Goal: Complete application form

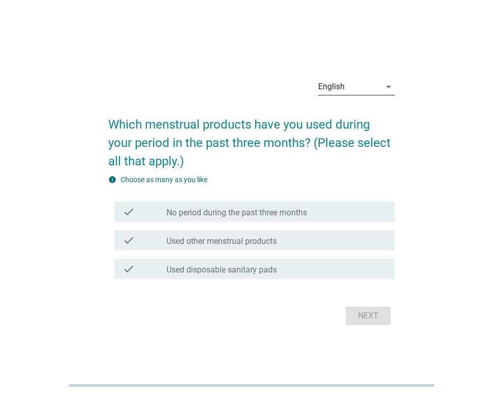
click at [374, 86] on div "English" at bounding box center [349, 87] width 62 height 16
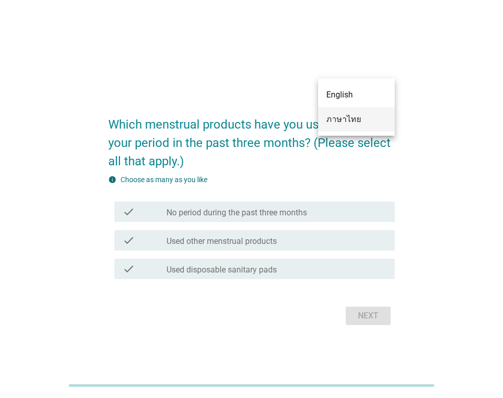
click at [366, 116] on div "ภาษาไทย" at bounding box center [356, 119] width 60 height 12
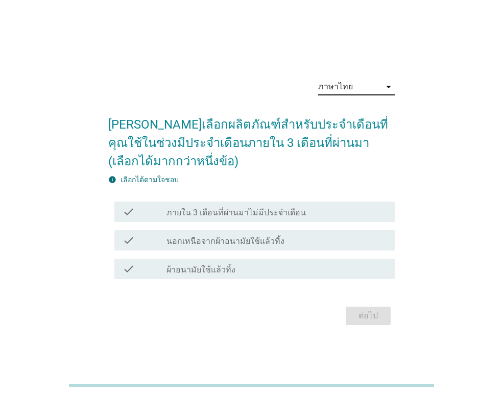
click at [299, 167] on h2 "[PERSON_NAME]เลือกผลิตภัณฑ์สำหรับประจำเดือนที่คุณใช้ในช่วงมีประจำเดือนภายใน 3 เ…" at bounding box center [251, 137] width 286 height 65
click at [259, 241] on label "นอกเหนือจากผ้าอนามัยใช้แล้วทิ้ง" at bounding box center [225, 241] width 118 height 10
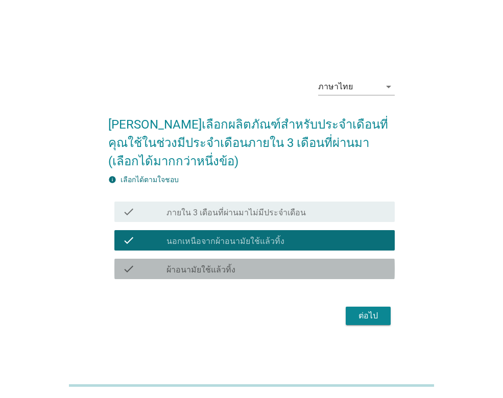
click at [254, 269] on div "check_box_outline_blank ผ้าอนามัยใช้แล้วทิ้ง" at bounding box center [276, 269] width 220 height 12
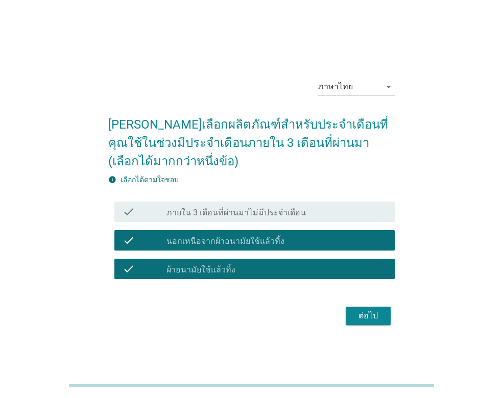
click at [366, 322] on button "ต่อไป" at bounding box center [367, 316] width 45 height 18
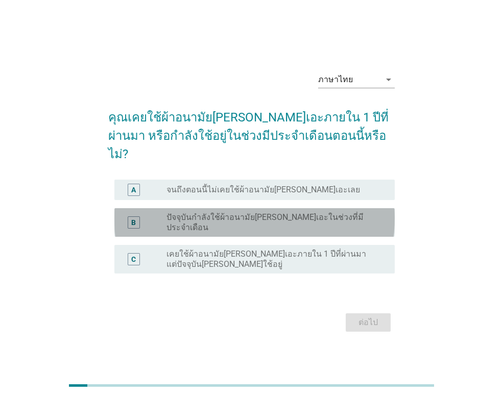
click at [268, 215] on label "ปัจจุบันกำลังใช้ผ้าอนามัย[PERSON_NAME]เอะในช่วงที่มีประจำเดือน" at bounding box center [272, 222] width 212 height 20
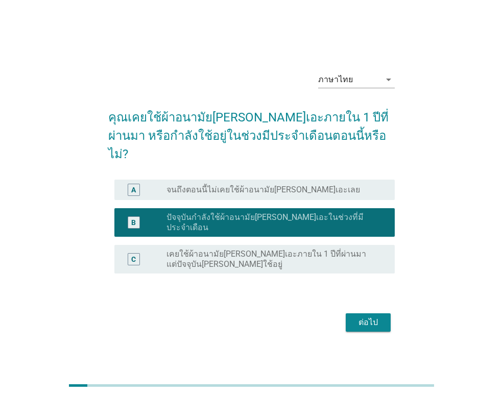
click at [351, 315] on button "ต่อไป" at bounding box center [367, 322] width 45 height 18
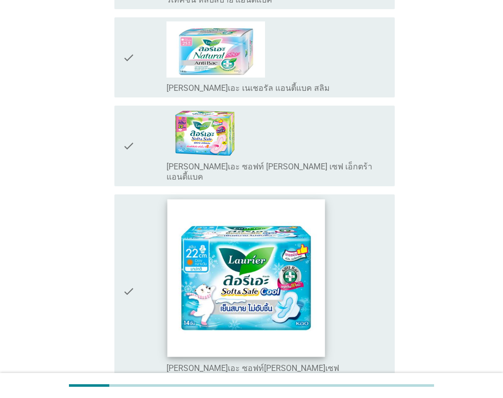
scroll to position [868, 0]
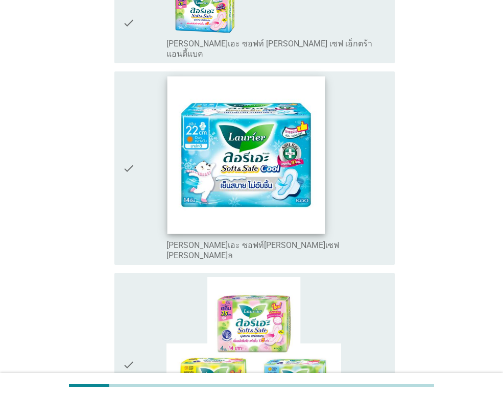
click at [260, 105] on img at bounding box center [246, 156] width 158 height 158
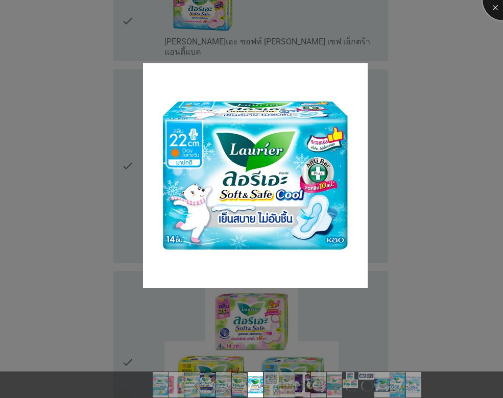
drag, startPoint x: 490, startPoint y: 7, endPoint x: 487, endPoint y: 2, distance: 6.0
click at [489, 6] on div at bounding box center [502, 0] width 41 height 41
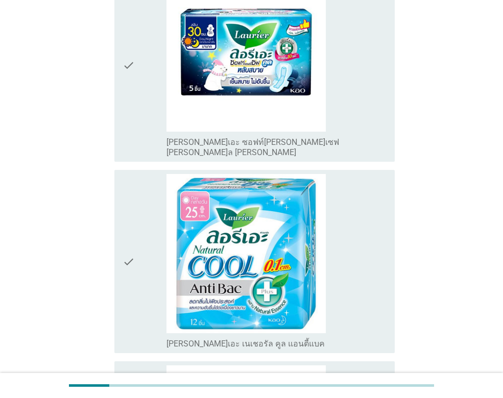
scroll to position [2525, 0]
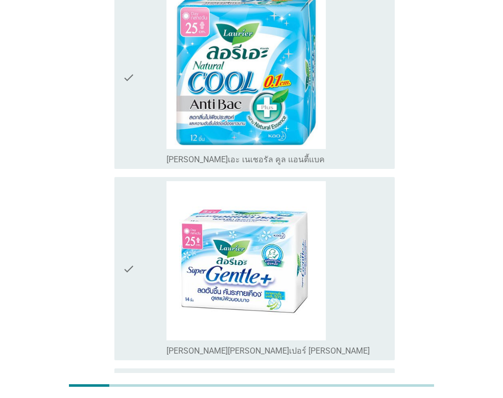
click at [137, 219] on div "check" at bounding box center [144, 268] width 44 height 175
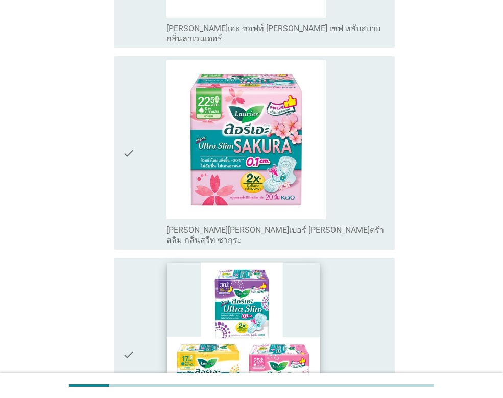
scroll to position [1556, 0]
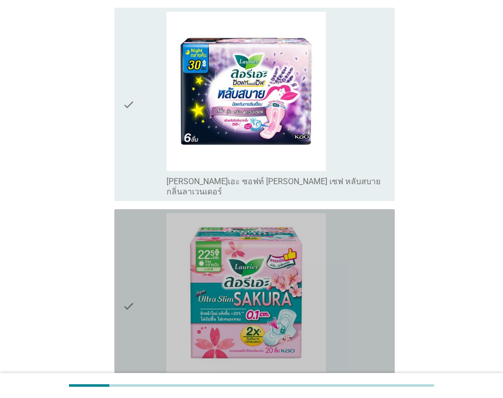
click at [141, 233] on div "check" at bounding box center [144, 305] width 44 height 185
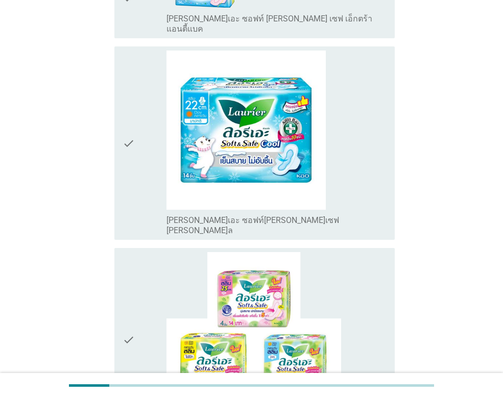
click at [159, 252] on div "check" at bounding box center [144, 339] width 44 height 175
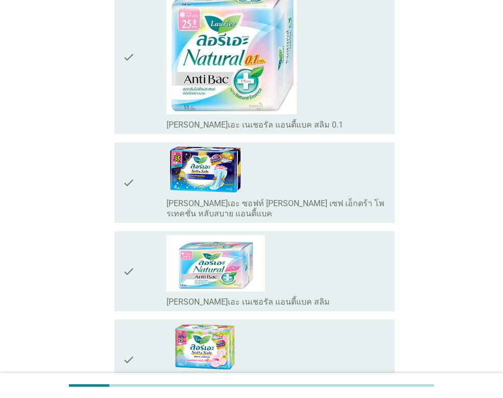
scroll to position [484, 0]
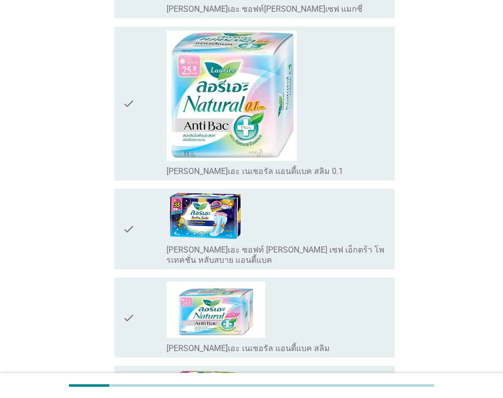
click at [122, 93] on icon "check" at bounding box center [128, 104] width 12 height 146
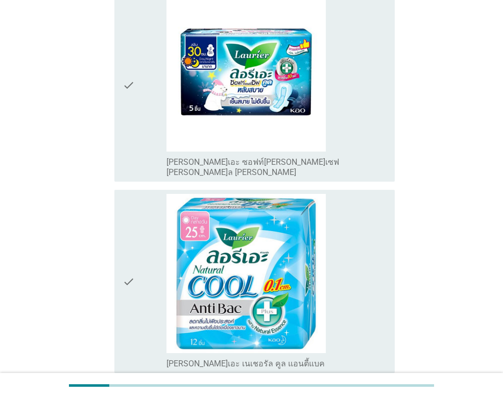
scroll to position [2525, 0]
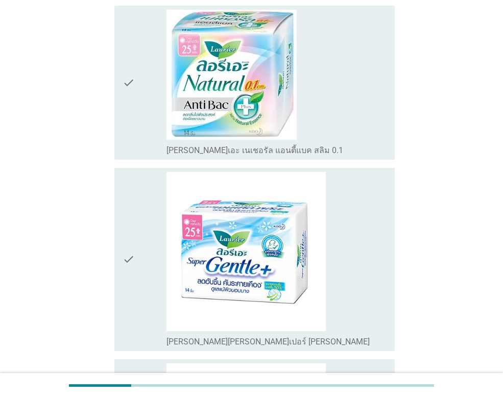
scroll to position [153, 0]
click at [348, 107] on div "check_box_outline_blank [PERSON_NAME]เอะ เนเชอรัล แอนตี้แบค สลิม 0.1" at bounding box center [276, 82] width 220 height 146
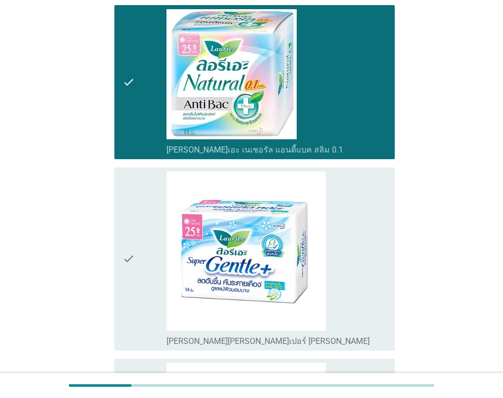
click at [371, 206] on div "check_box_outline_blank [PERSON_NAME][PERSON_NAME]เปอร์ [PERSON_NAME]" at bounding box center [276, 258] width 220 height 175
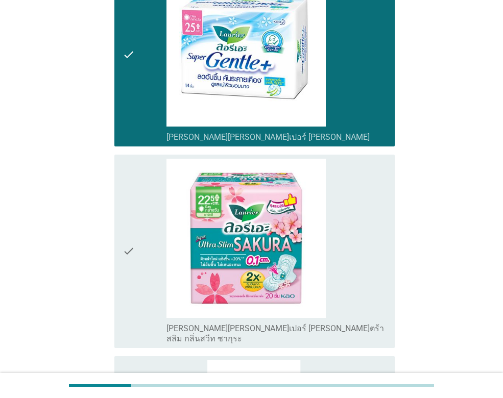
scroll to position [612, 0]
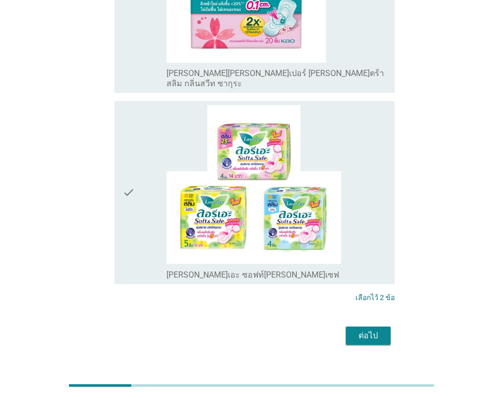
click at [371, 168] on div "check_box_outline_blank [PERSON_NAME]เอะ ซอฟท์[PERSON_NAME]เซฟ" at bounding box center [276, 192] width 220 height 175
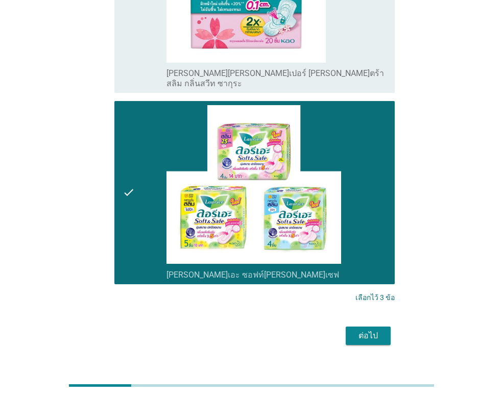
click at [382, 327] on button "ต่อไป" at bounding box center [367, 336] width 45 height 18
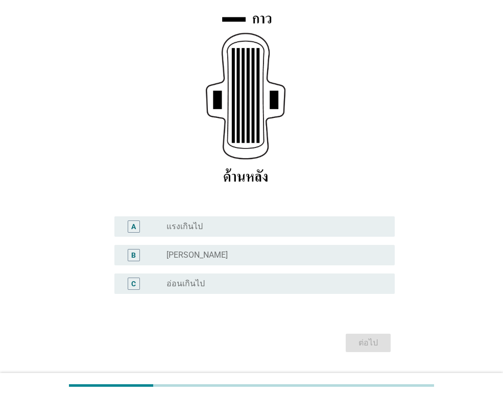
scroll to position [180, 0]
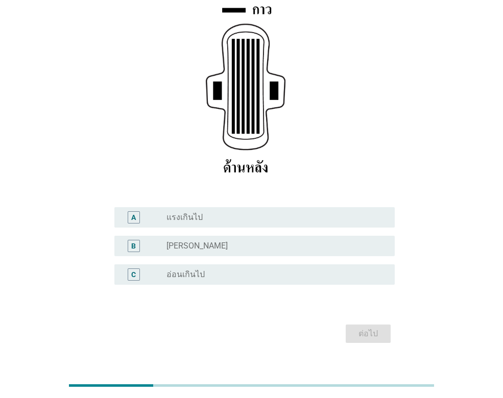
click at [282, 236] on div "B radio_button_unchecked [PERSON_NAME]" at bounding box center [254, 246] width 280 height 20
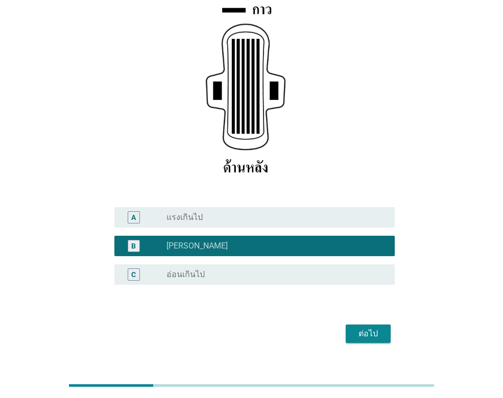
click at [388, 325] on button "ต่อไป" at bounding box center [367, 334] width 45 height 18
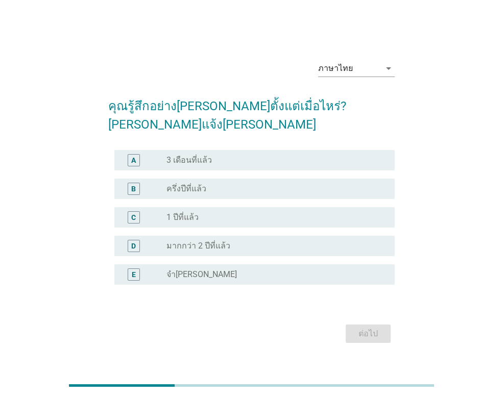
click at [278, 212] on div "radio_button_unchecked 1 ปีที่แล้ว" at bounding box center [272, 217] width 212 height 10
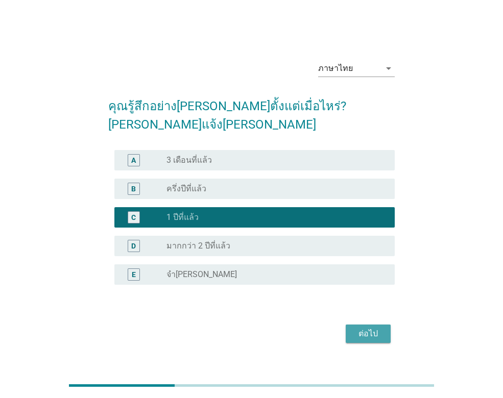
click at [378, 328] on div "ต่อไป" at bounding box center [368, 334] width 29 height 12
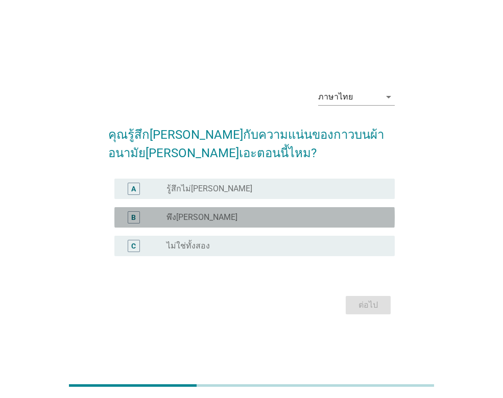
click at [278, 215] on div "radio_button_unchecked พึง[PERSON_NAME]" at bounding box center [272, 217] width 212 height 10
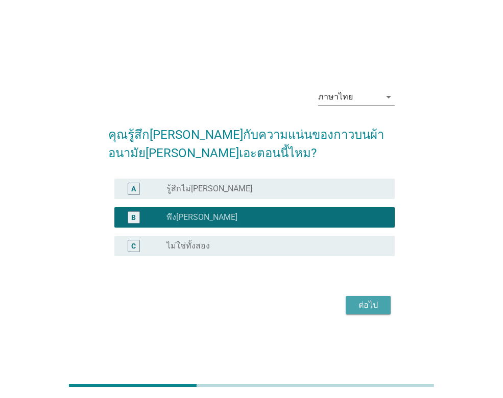
click at [355, 310] on div "ต่อไป" at bounding box center [368, 305] width 29 height 12
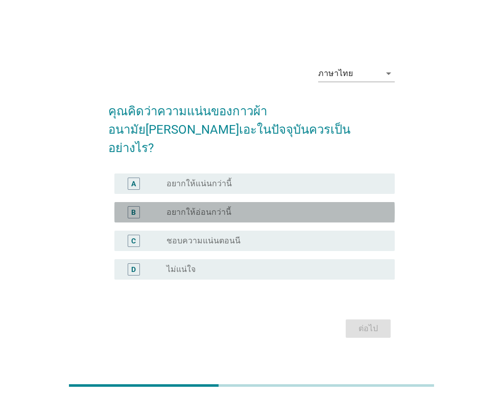
click at [336, 207] on div "radio_button_unchecked อยากให้อ่อนกว่านี้" at bounding box center [272, 212] width 212 height 10
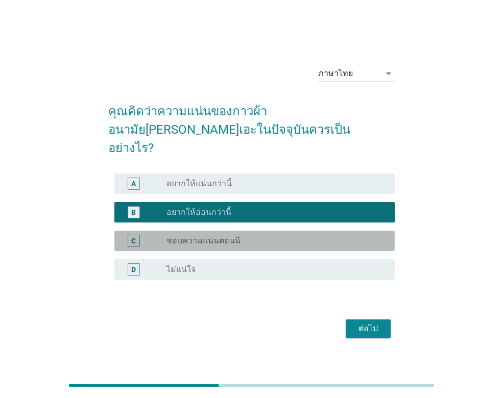
click at [327, 236] on div "radio_button_unchecked ชอบความแน่นตอนนี" at bounding box center [272, 241] width 212 height 10
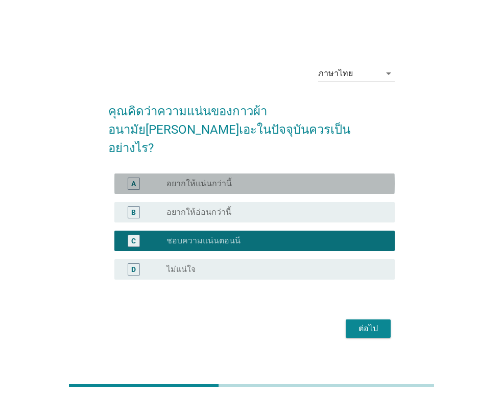
click at [326, 179] on div "radio_button_unchecked อยากให้แน่นกว่านี้" at bounding box center [272, 184] width 212 height 10
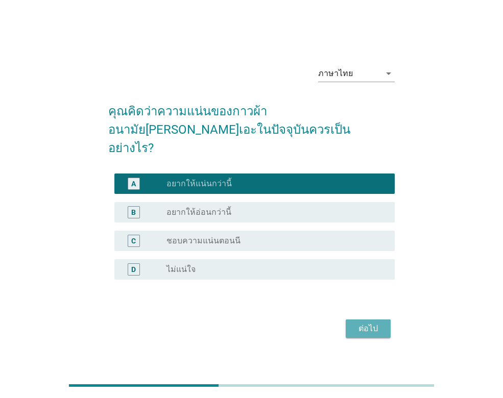
click at [363, 323] on div "ต่อไป" at bounding box center [368, 329] width 29 height 12
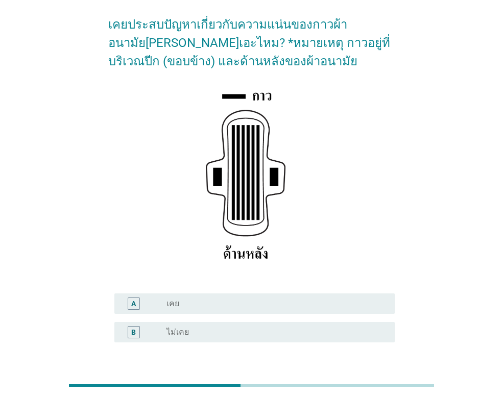
scroll to position [151, 0]
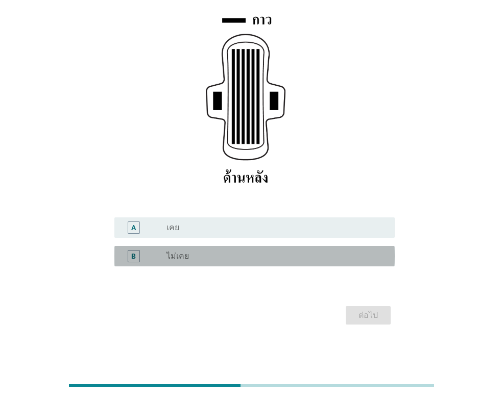
click at [301, 259] on div "radio_button_unchecked ไม่เคย" at bounding box center [272, 256] width 212 height 10
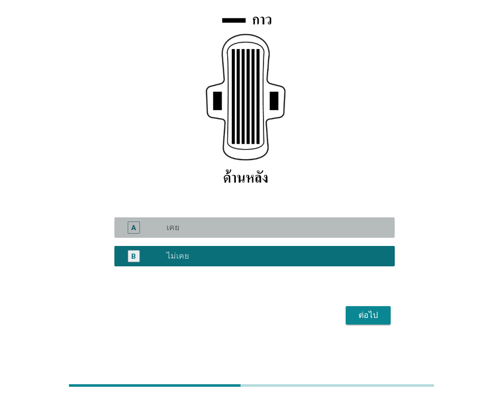
click at [364, 233] on div "radio_button_unchecked เคย" at bounding box center [276, 227] width 220 height 12
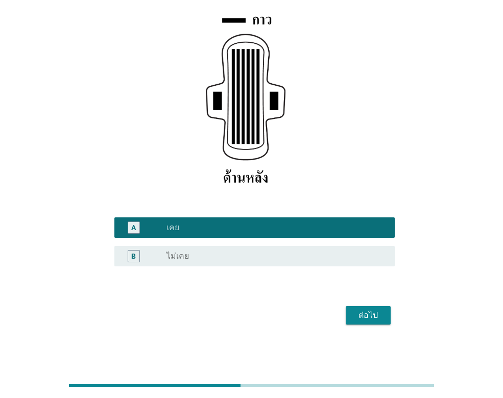
click at [376, 320] on div "ต่อไป" at bounding box center [368, 315] width 29 height 12
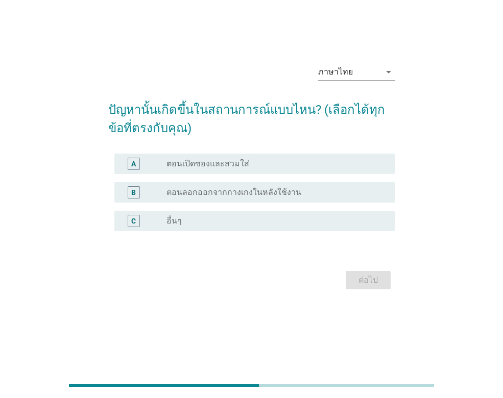
scroll to position [0, 0]
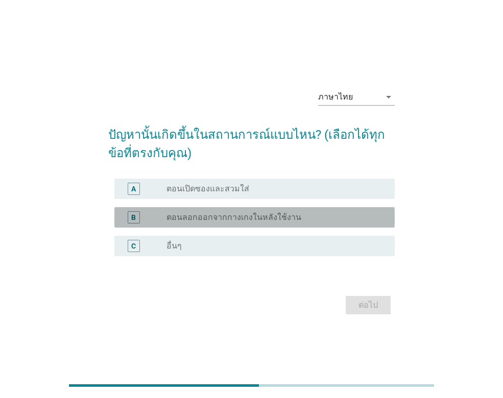
click at [334, 216] on div "radio_button_unchecked ตอนลอกออกจากกางเกงในหลังใช้งาน" at bounding box center [272, 217] width 212 height 10
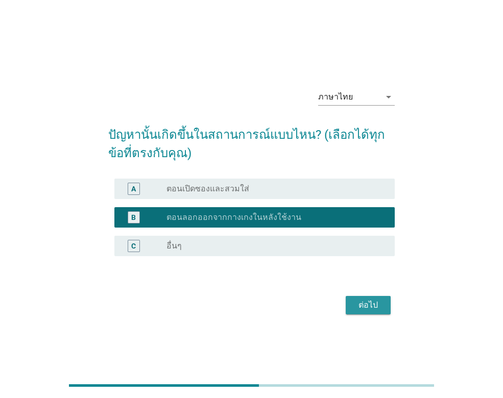
click at [379, 300] on div "ต่อไป" at bounding box center [368, 305] width 29 height 12
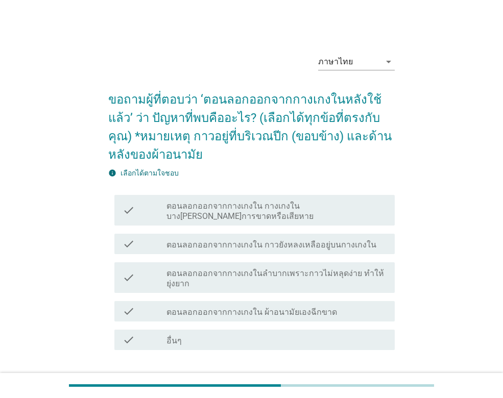
click at [262, 242] on label "ตอนลอกออกจากกางเกงใน กาวยังหลงเหลืออยู่บนกางเกงใน" at bounding box center [271, 245] width 210 height 10
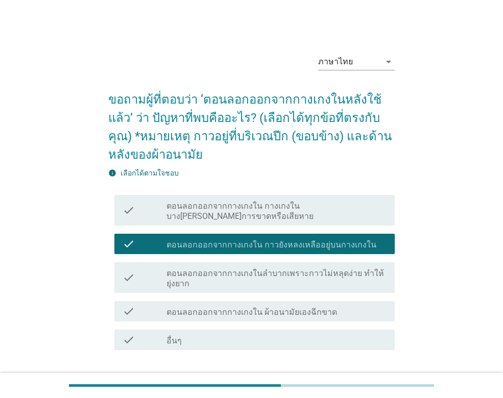
click at [303, 263] on div "check check_box_outline_blank ตอนลอกออกจากกางเกงในลำบากเพราะกาวไม่หลุดง่าย ทำให…" at bounding box center [254, 277] width 280 height 31
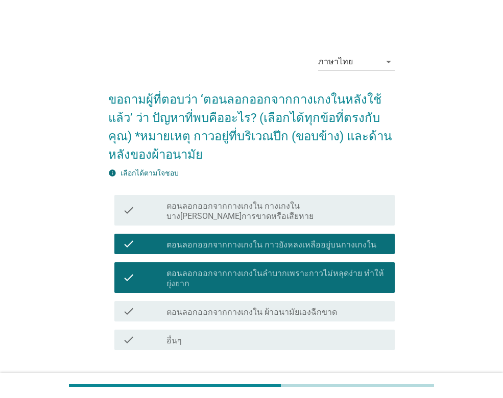
scroll to position [71, 0]
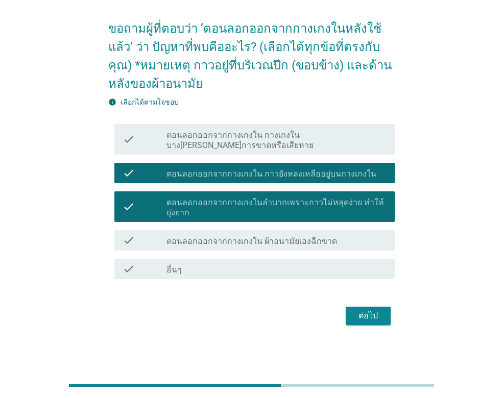
click at [374, 321] on div "ต่อไป" at bounding box center [368, 316] width 29 height 12
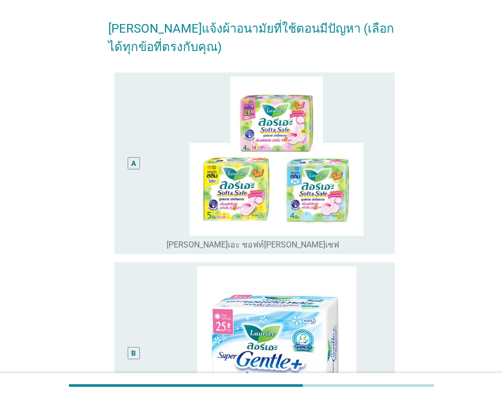
scroll to position [0, 0]
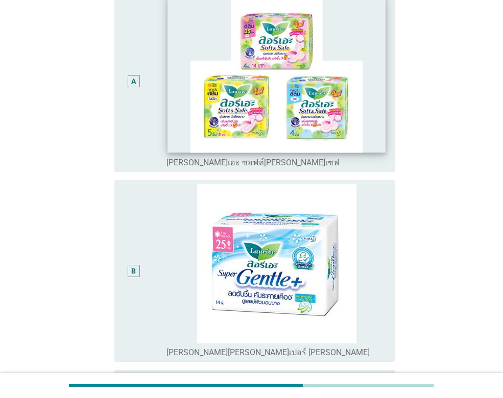
click at [297, 64] on img at bounding box center [275, 74] width 217 height 158
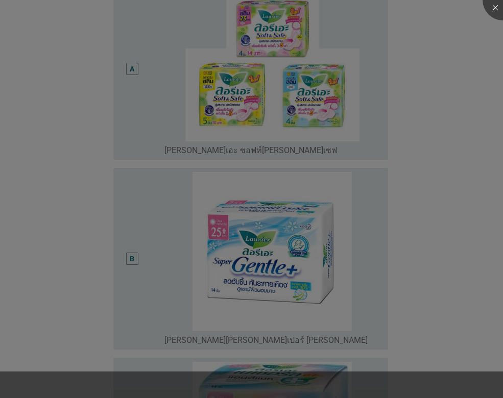
scroll to position [306, 0]
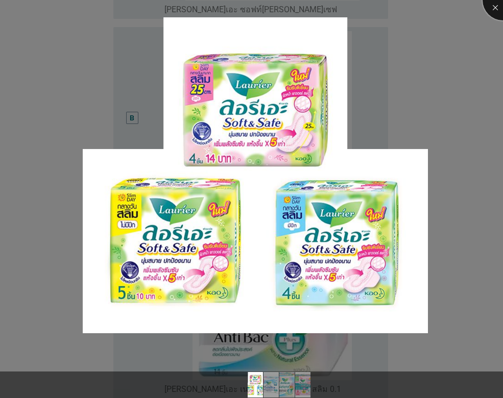
click at [494, 10] on div at bounding box center [502, 0] width 41 height 41
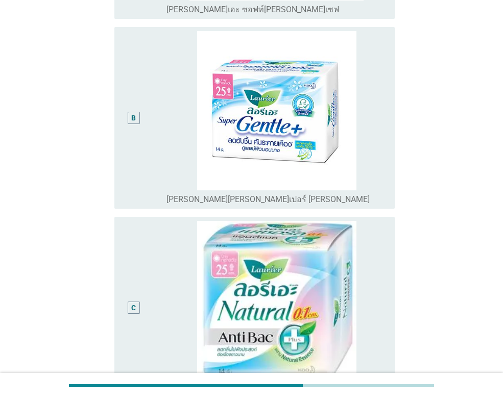
click at [151, 157] on div "B" at bounding box center [144, 118] width 44 height 174
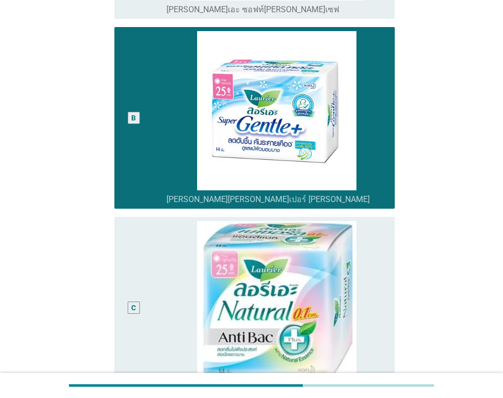
scroll to position [510, 0]
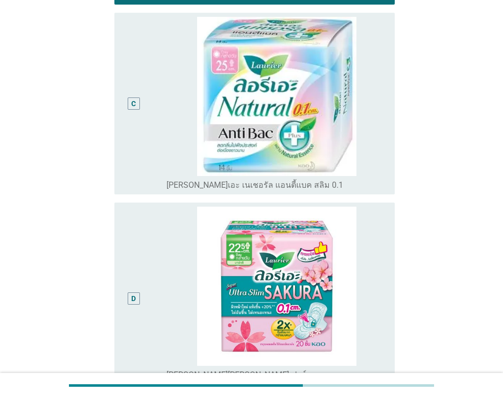
click at [145, 248] on div "D" at bounding box center [144, 299] width 44 height 184
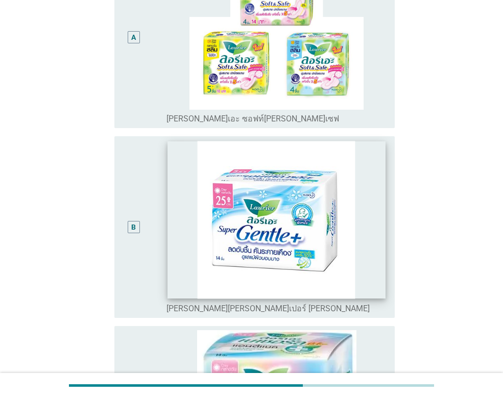
scroll to position [0, 0]
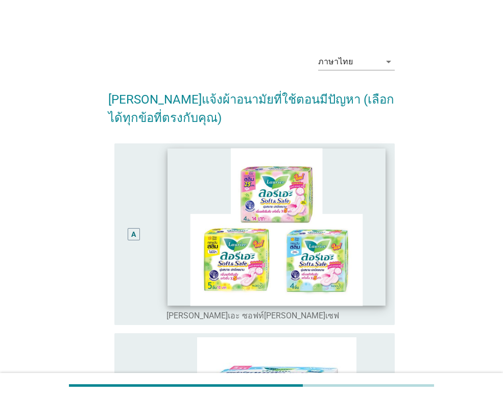
click at [170, 186] on img at bounding box center [275, 227] width 217 height 158
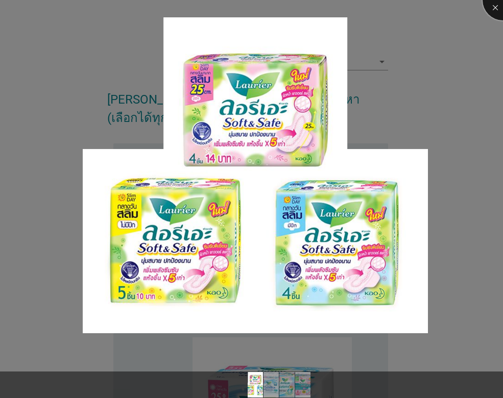
click at [491, 4] on div at bounding box center [502, 0] width 41 height 41
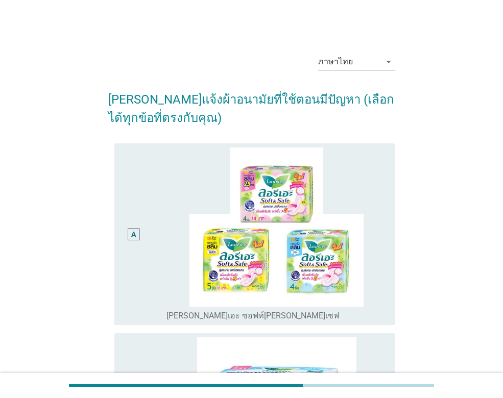
drag, startPoint x: 146, startPoint y: 269, endPoint x: 152, endPoint y: 263, distance: 8.3
click at [146, 268] on div "A" at bounding box center [144, 234] width 44 height 174
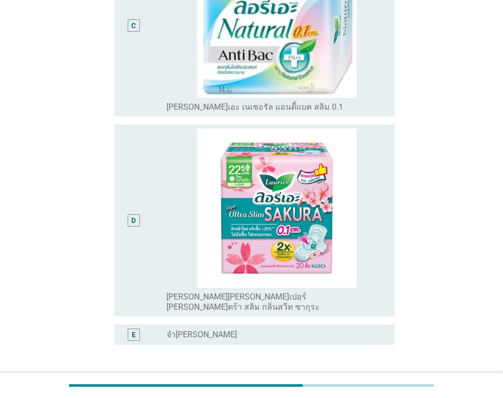
scroll to position [656, 0]
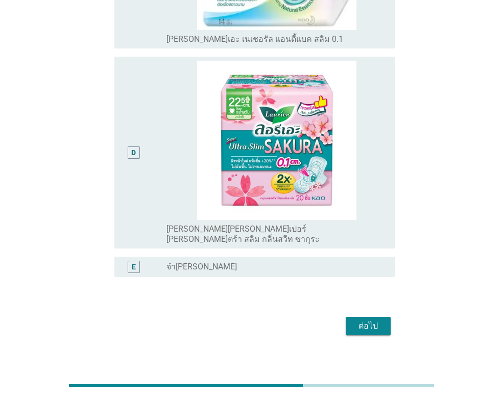
click at [166, 191] on div "D" at bounding box center [144, 153] width 44 height 184
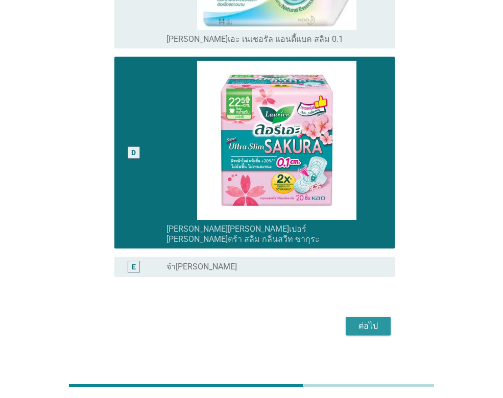
click at [365, 320] on div "ต่อไป" at bounding box center [368, 326] width 29 height 12
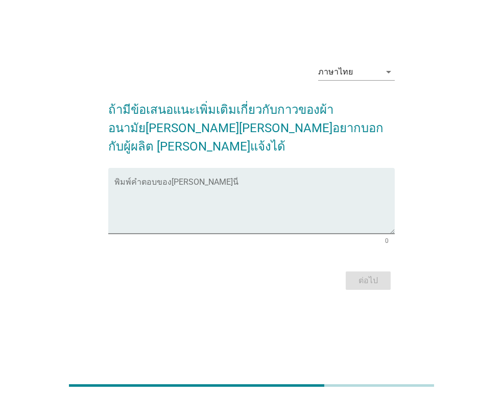
scroll to position [0, 0]
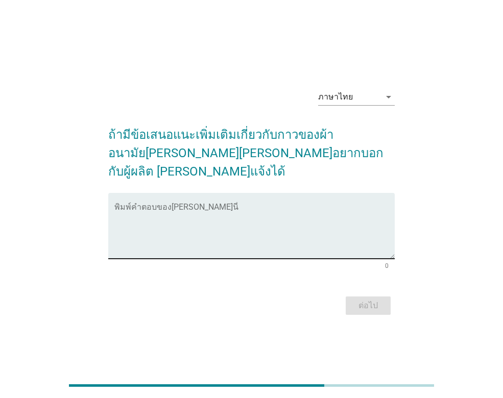
click at [264, 206] on textarea "พิมพ์คำตอบของคุณ ที่นี่" at bounding box center [254, 232] width 280 height 54
type textarea "8"
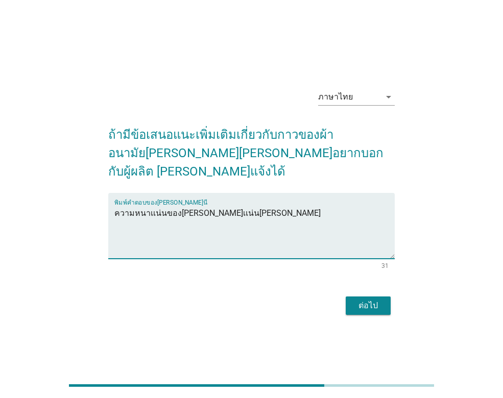
type textarea "ความหนาเเน่นของ[PERSON_NAME]เเน่น[PERSON_NAME]"
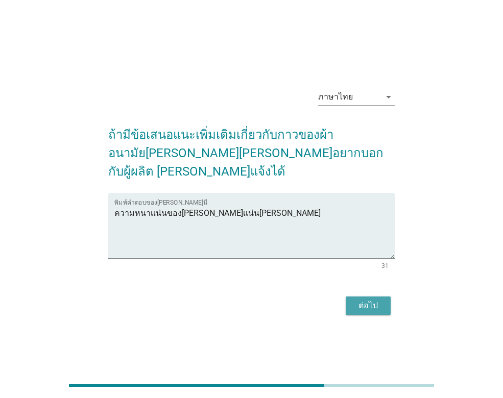
click at [365, 301] on div "ต่อไป" at bounding box center [368, 306] width 29 height 12
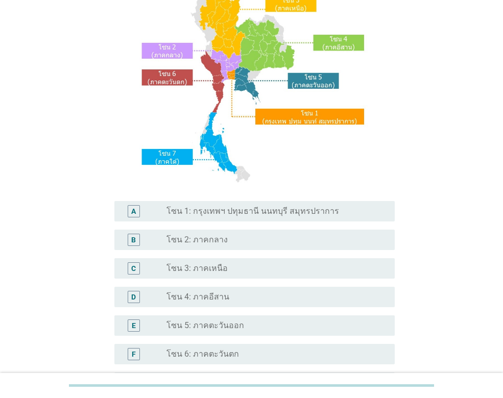
scroll to position [153, 0]
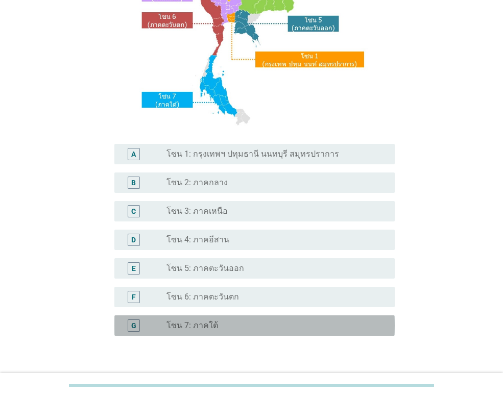
click at [247, 330] on div "radio_button_unchecked โซน 7: ภาคใต้" at bounding box center [272, 325] width 212 height 10
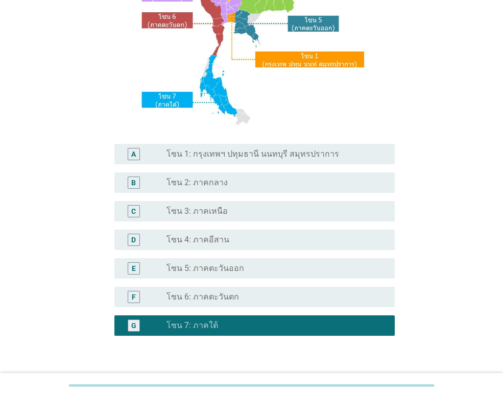
scroll to position [222, 0]
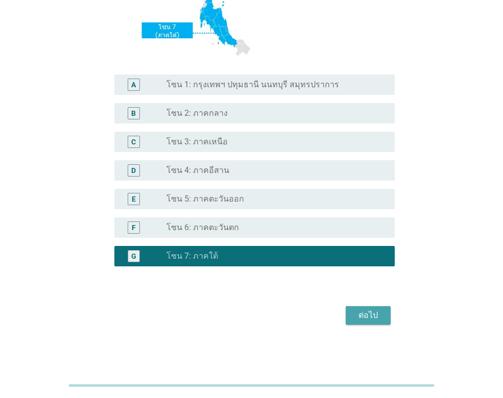
click at [386, 315] on button "ต่อไป" at bounding box center [367, 315] width 45 height 18
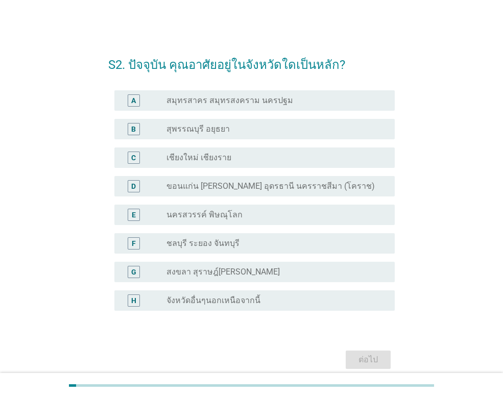
click at [288, 273] on div "radio_button_unchecked สงขลา สุราษฎ์ธานี นครศรีธรรมราช" at bounding box center [272, 272] width 212 height 10
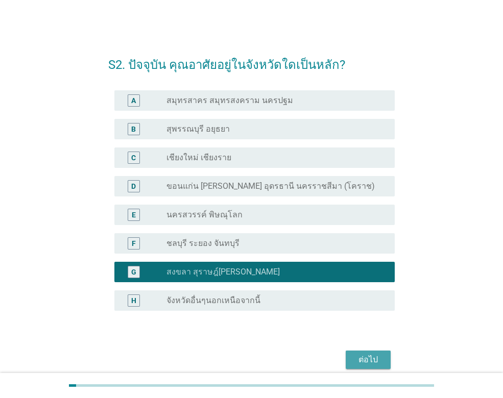
click at [371, 357] on div "ต่อไป" at bounding box center [368, 360] width 29 height 12
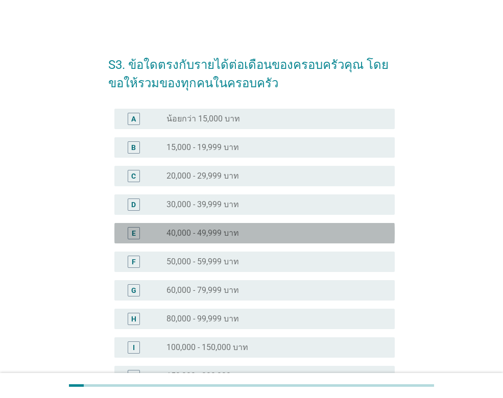
click at [258, 225] on div "E radio_button_unchecked 40,000 - 49,999 บาท" at bounding box center [254, 233] width 280 height 20
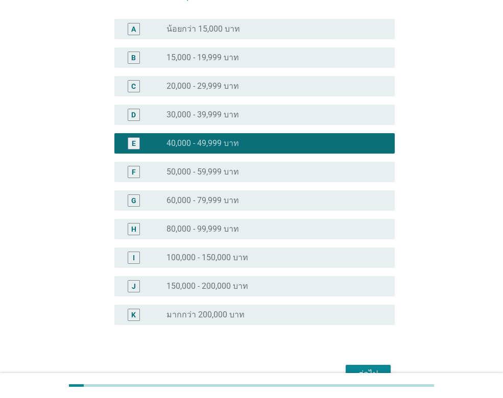
scroll to position [148, 0]
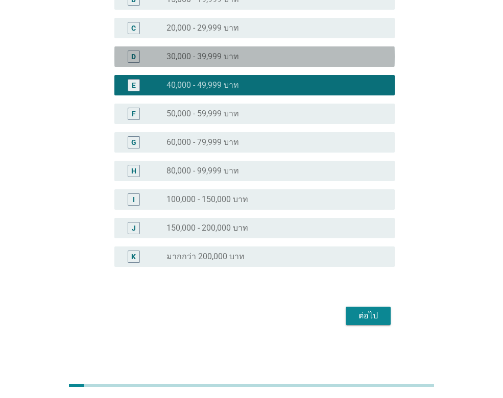
click at [233, 52] on label "30,000 - 39,999 บาท" at bounding box center [202, 57] width 72 height 10
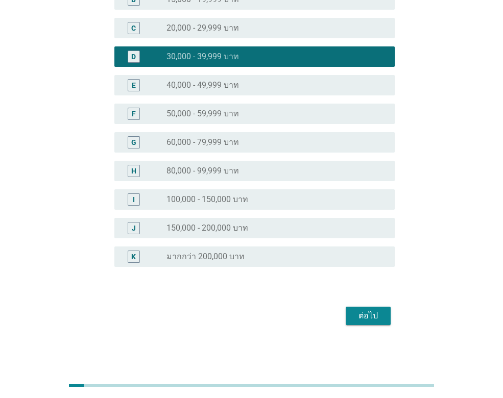
click at [383, 317] on button "ต่อไป" at bounding box center [367, 316] width 45 height 18
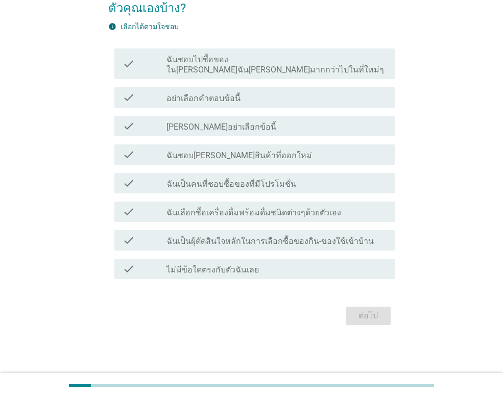
scroll to position [0, 0]
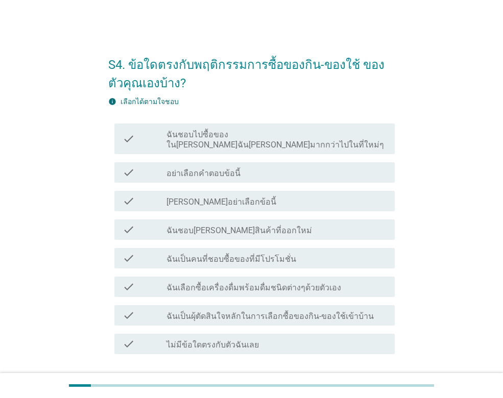
click at [262, 224] on div "check_box_outline_blank ฉันชอบลองสินค้าที่ออกใหม่" at bounding box center [276, 230] width 220 height 12
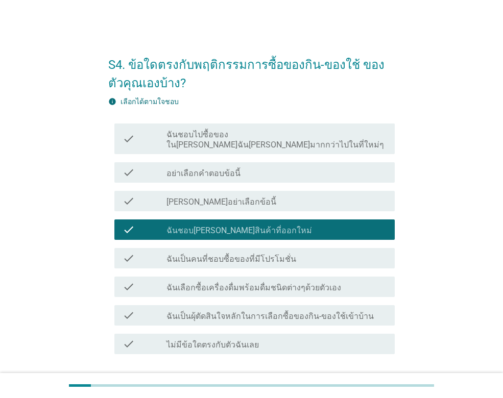
click at [276, 254] on label "ฉันเป็นคนที่ชอบซื้อของที่มีโปรโมชั่น" at bounding box center [231, 259] width 130 height 10
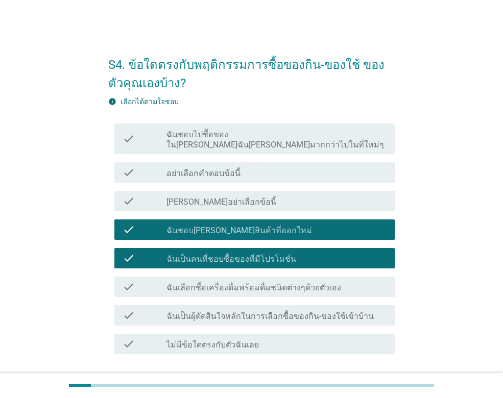
click at [281, 311] on label "ฉันเป็นผุ้ตัดสินใจหลักในการเลือกซื้อของกิน-ของใช้เข้าบ้าน" at bounding box center [269, 316] width 207 height 10
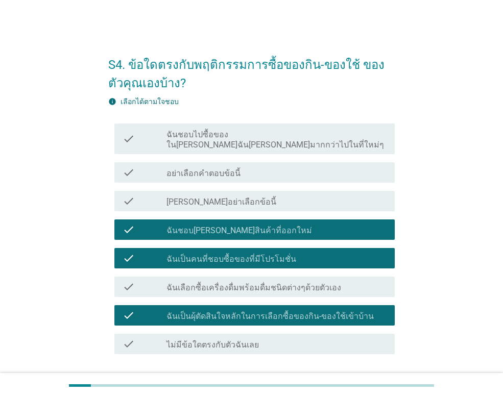
click at [262, 166] on div "check_box_outline_blank อย่าเลือกคำตอบข้อนี้" at bounding box center [276, 172] width 220 height 12
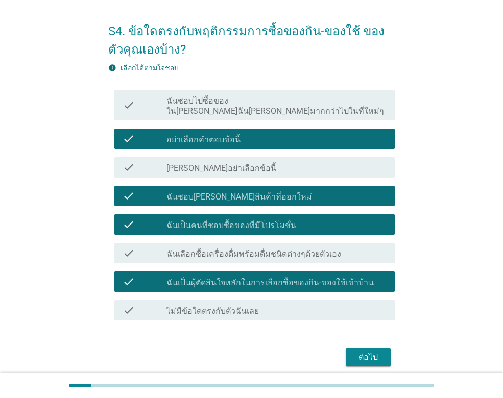
scroll to position [65, 0]
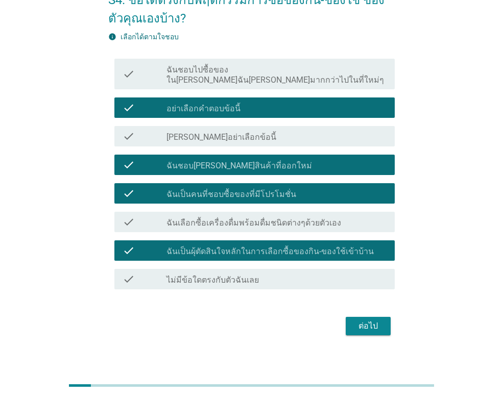
click at [257, 72] on label "ฉันชอบไปซื้อของในที่ที่ฉันคุ้นเคยมากกว่าไปในที่ใหม่ๆ" at bounding box center [276, 75] width 220 height 20
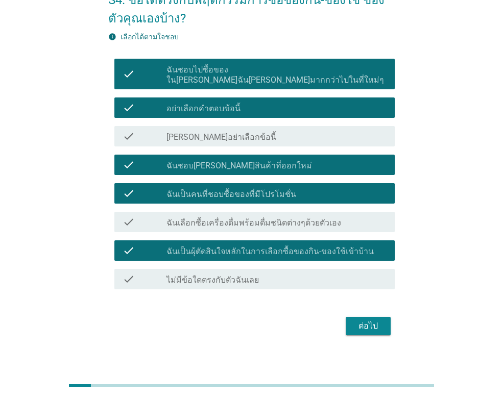
click at [359, 320] on div "ต่อไป" at bounding box center [368, 326] width 29 height 12
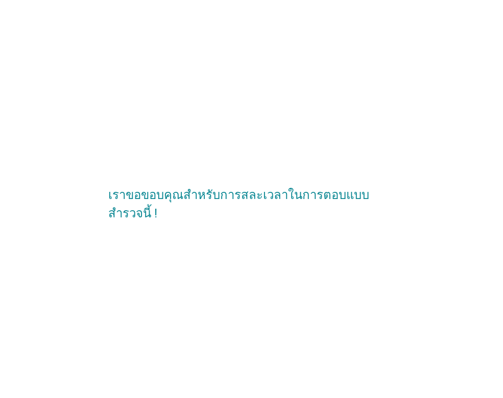
scroll to position [0, 0]
